Goal: Information Seeking & Learning: Learn about a topic

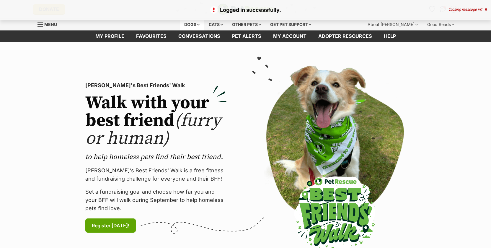
click at [187, 24] on div "Dogs" at bounding box center [192, 25] width 24 height 12
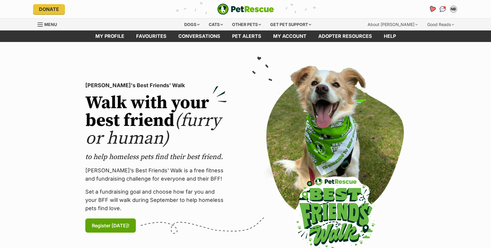
click at [433, 8] on icon "Favourites" at bounding box center [431, 9] width 7 height 7
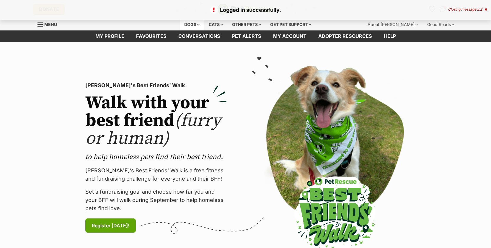
click at [193, 24] on div "Dogs" at bounding box center [192, 25] width 24 height 12
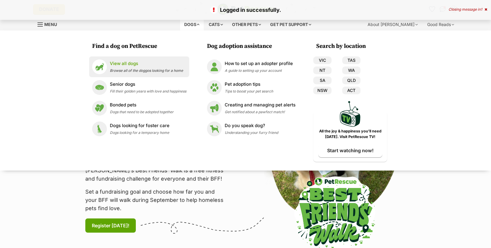
click at [124, 68] on div "View all dogs Browse all of the doggos looking for a home" at bounding box center [146, 66] width 73 height 13
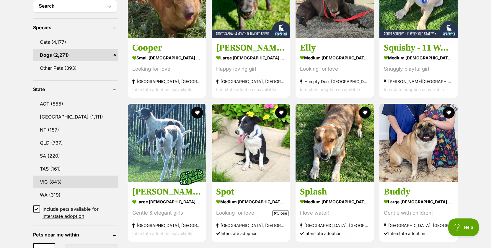
click at [57, 180] on link "VIC (843)" at bounding box center [75, 181] width 85 height 12
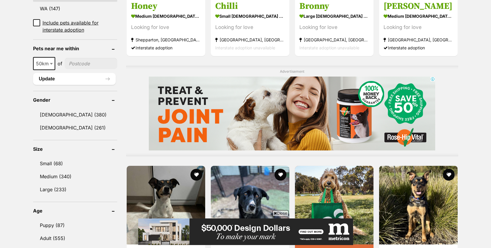
scroll to position [407, 0]
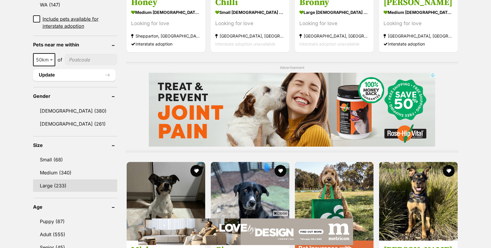
click at [42, 186] on link "Large (233)" at bounding box center [75, 185] width 84 height 12
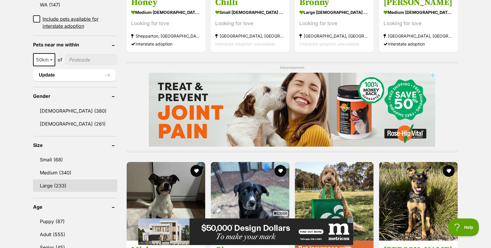
scroll to position [0, 0]
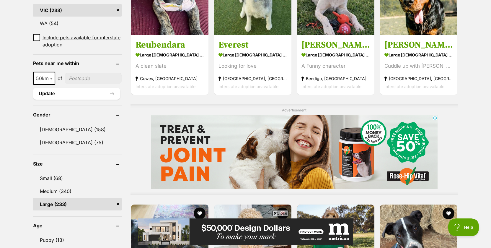
scroll to position [381, 0]
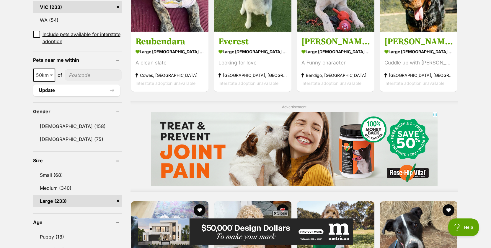
click at [47, 195] on link "Large (233)" at bounding box center [77, 201] width 89 height 12
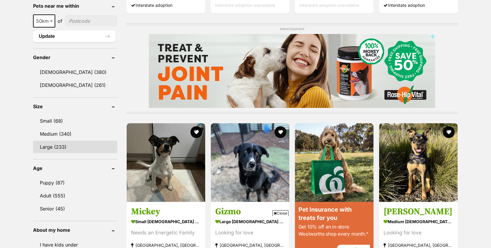
click at [50, 144] on link "Large (233)" at bounding box center [75, 146] width 84 height 12
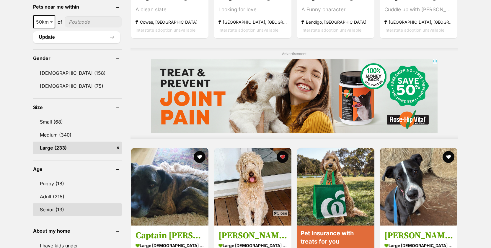
click at [50, 203] on link "Senior (13)" at bounding box center [77, 209] width 89 height 12
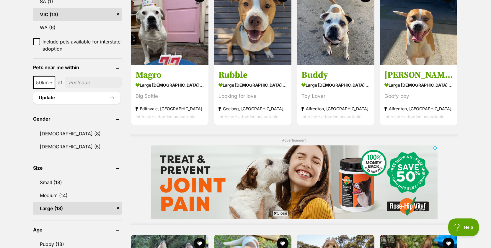
scroll to position [435, 0]
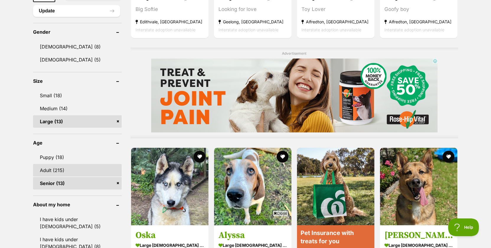
click at [45, 169] on link "Adult (215)" at bounding box center [77, 170] width 89 height 12
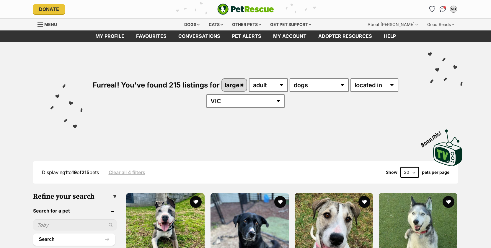
click at [413, 171] on select "20 40 60" at bounding box center [409, 172] width 19 height 11
select select "60"
click at [400, 167] on select "20 40 60" at bounding box center [409, 172] width 19 height 11
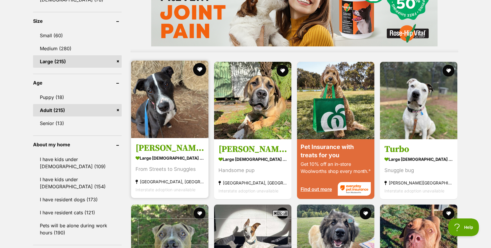
click at [197, 69] on button "favourite" at bounding box center [199, 69] width 13 height 13
click at [183, 106] on img at bounding box center [169, 99] width 77 height 77
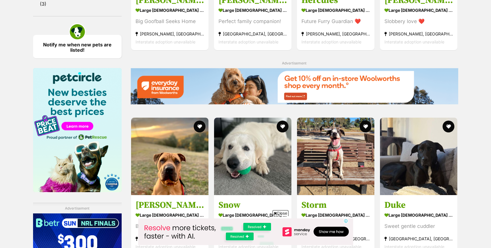
scroll to position [875, 0]
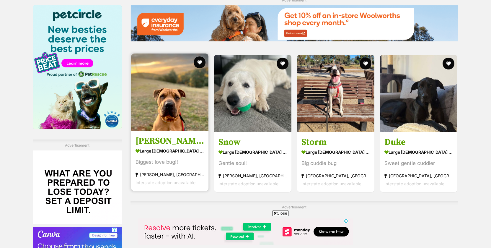
click at [166, 122] on img at bounding box center [169, 91] width 77 height 77
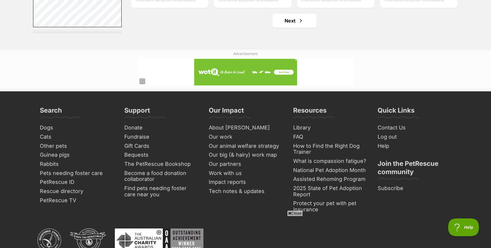
scroll to position [3214, 0]
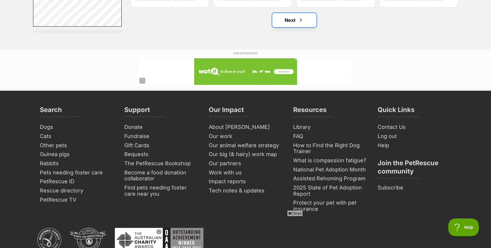
click at [288, 17] on link "Next" at bounding box center [294, 20] width 44 height 14
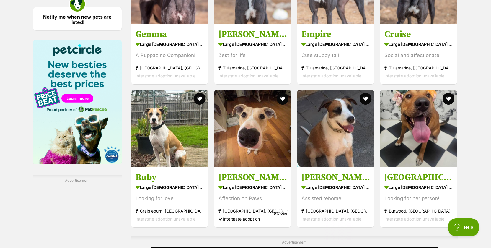
scroll to position [841, 0]
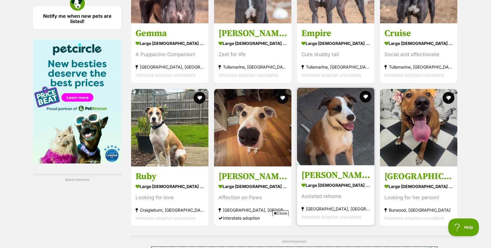
click at [337, 130] on img at bounding box center [335, 126] width 77 height 77
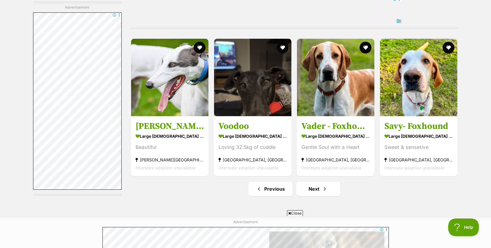
scroll to position [3000, 0]
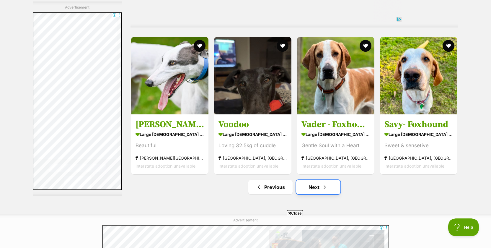
click at [316, 188] on link "Next" at bounding box center [318, 187] width 44 height 14
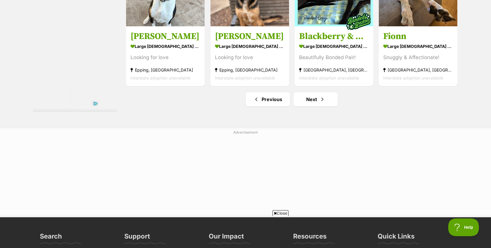
scroll to position [3191, 0]
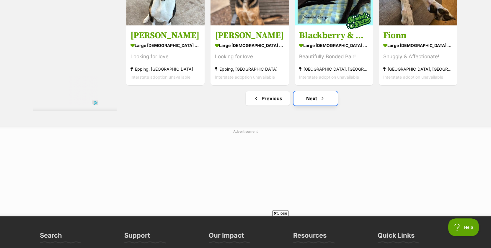
click at [313, 100] on link "Next" at bounding box center [315, 98] width 44 height 14
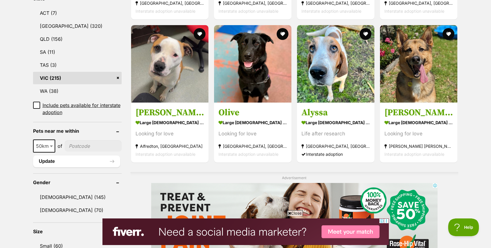
scroll to position [218, 0]
